Goal: Information Seeking & Learning: Learn about a topic

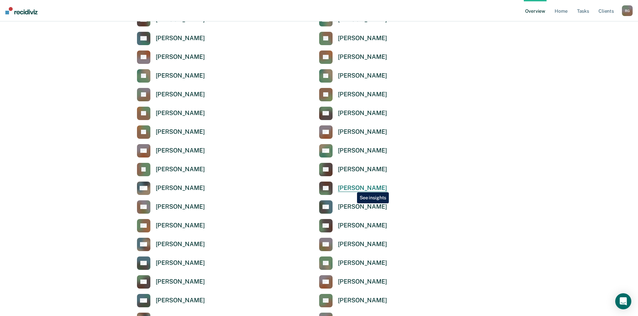
scroll to position [234, 0]
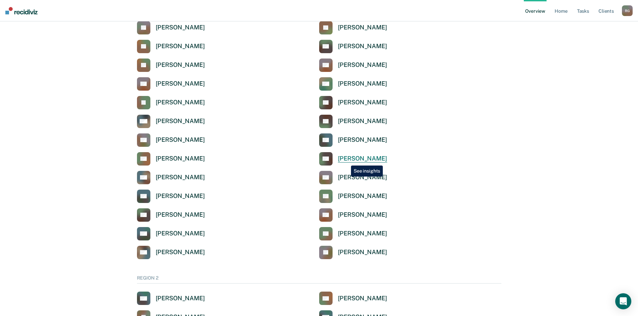
click at [346, 161] on div "[PERSON_NAME]" at bounding box center [362, 159] width 49 height 8
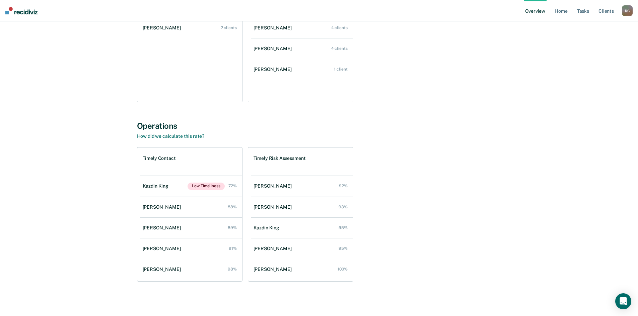
scroll to position [142, 0]
click at [163, 185] on div "Kazdin King" at bounding box center [157, 186] width 28 height 6
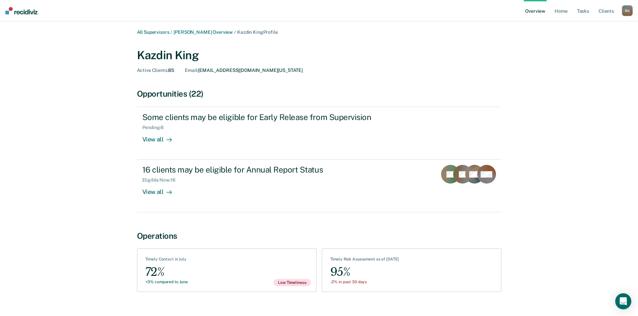
click at [166, 264] on div "Timely Contact in July" at bounding box center [166, 260] width 43 height 7
click at [150, 267] on div "72%" at bounding box center [166, 272] width 43 height 15
click at [294, 285] on span "Low Timeliness" at bounding box center [291, 282] width 37 height 7
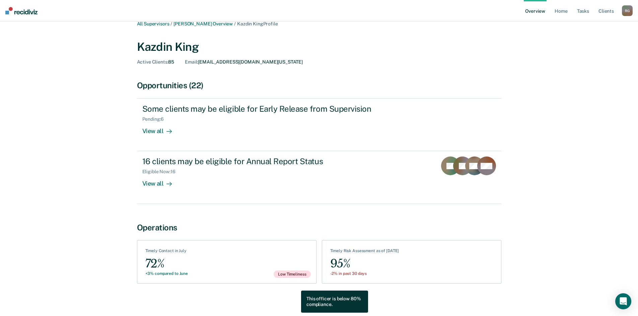
scroll to position [11, 0]
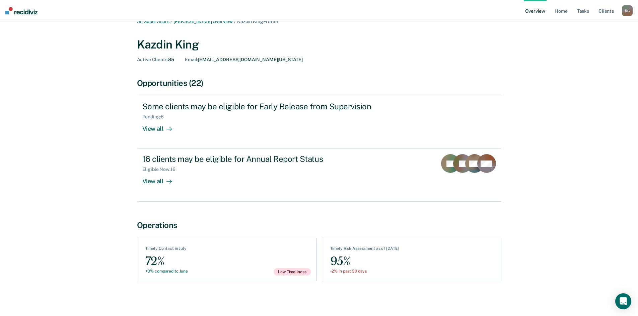
click at [211, 257] on div "See Clients Timely Contact in July 72% +3% compared to June Low Timeliness" at bounding box center [226, 260] width 179 height 44
click at [567, 9] on link "Home" at bounding box center [560, 10] width 15 height 21
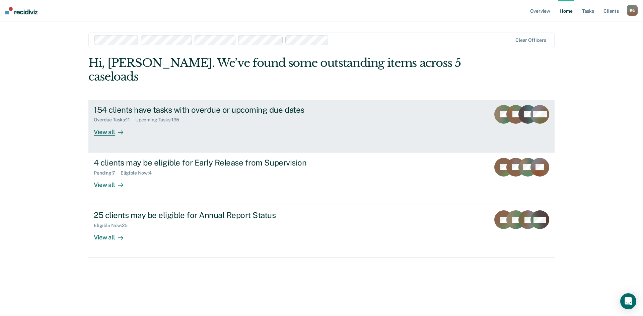
click at [252, 105] on div "154 clients have tasks with overdue or upcoming due dates" at bounding box center [211, 110] width 235 height 10
